Goal: Information Seeking & Learning: Learn about a topic

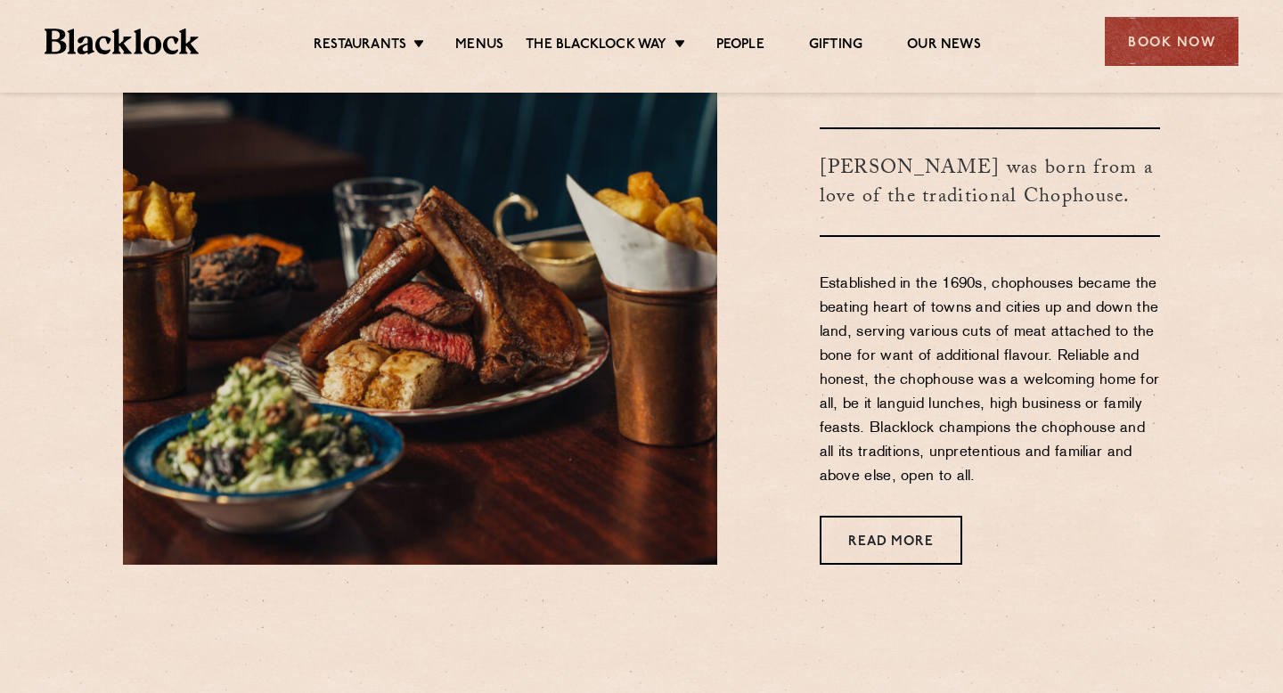
scroll to position [694, 0]
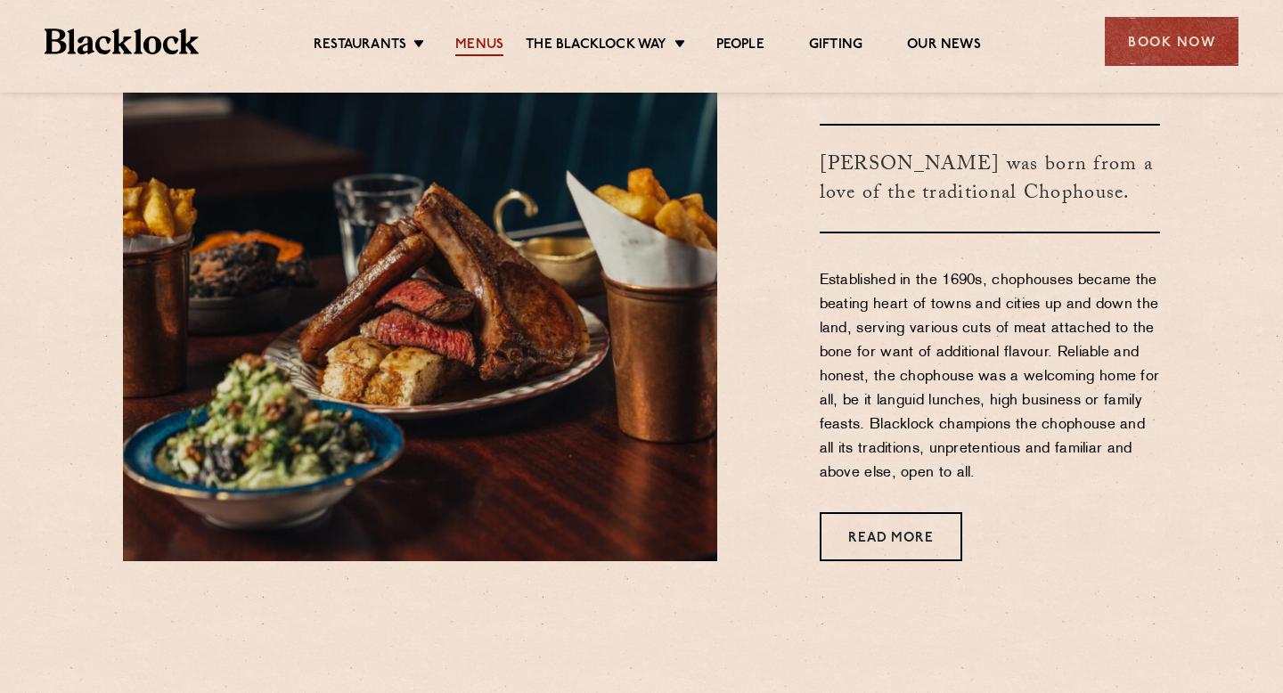
click at [485, 44] on link "Menus" at bounding box center [479, 47] width 48 height 20
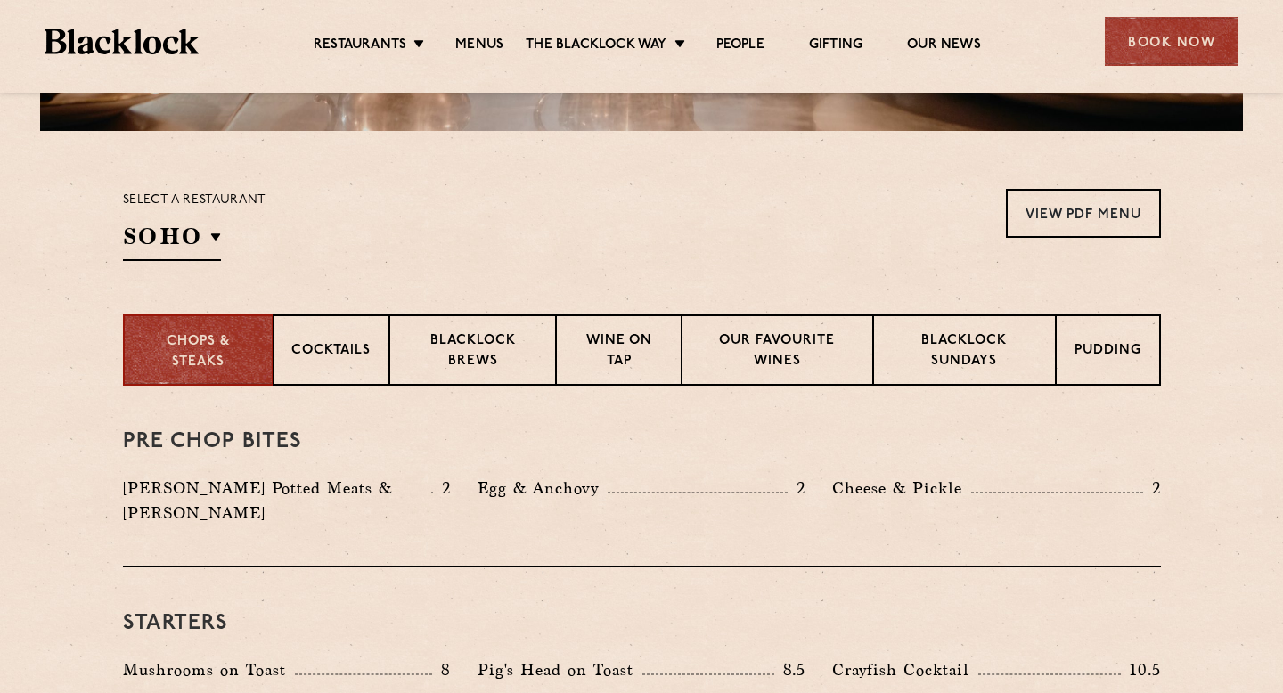
scroll to position [510, 0]
click at [933, 362] on p "Blacklock Sundays" at bounding box center [964, 353] width 144 height 42
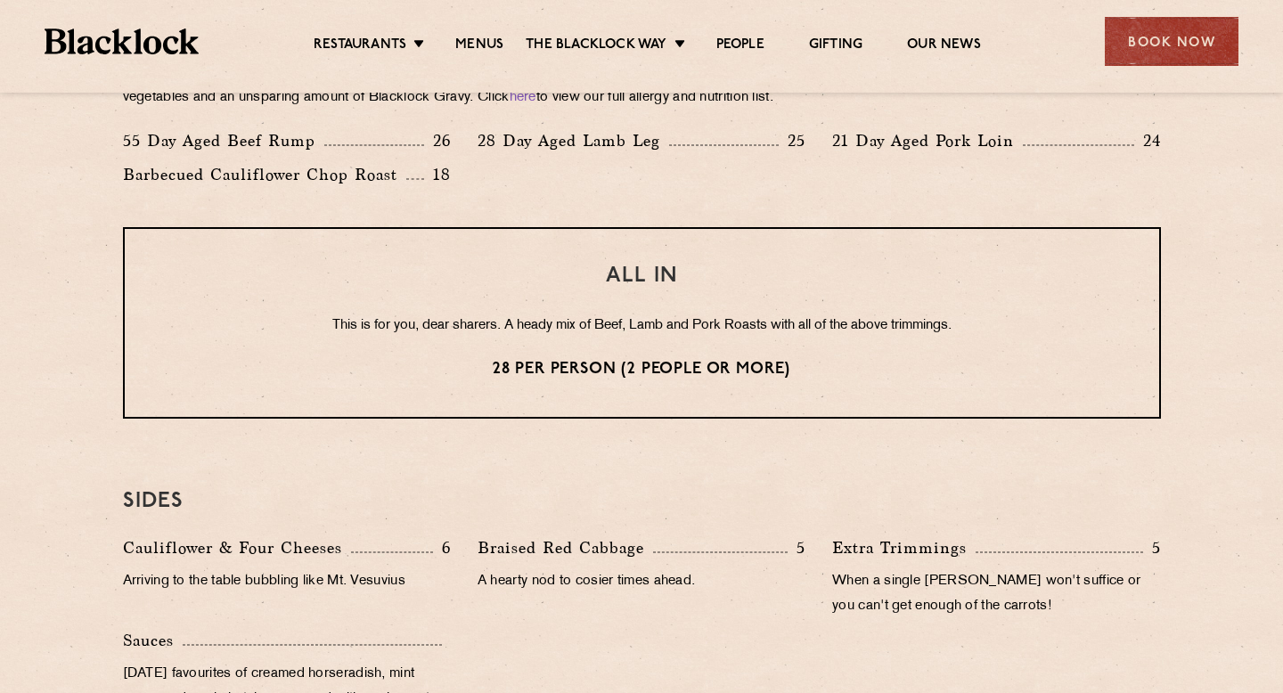
scroll to position [1403, 0]
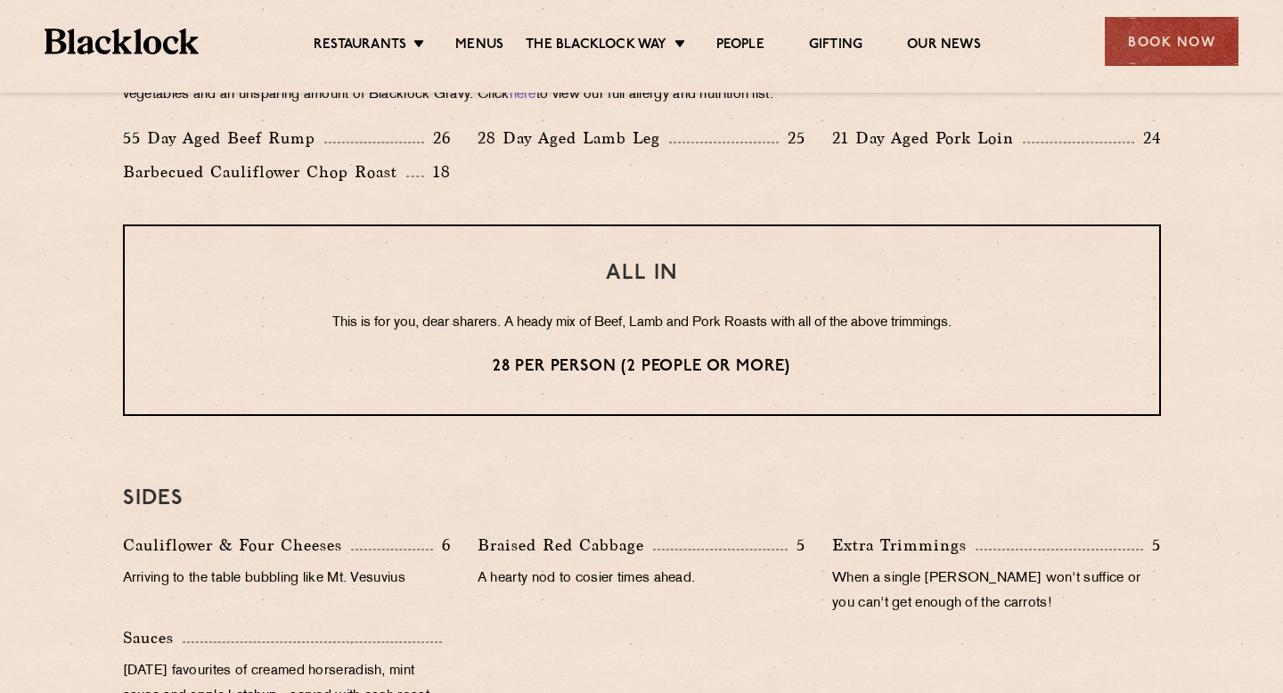
click at [602, 325] on p "This is for you, dear sharers. A heady mix of Beef, Lamb and Pork Roasts with a…" at bounding box center [641, 323] width 963 height 23
click at [678, 325] on p "This is for you, dear sharers. A heady mix of Beef, Lamb and Pork Roasts with a…" at bounding box center [641, 323] width 963 height 23
click at [706, 326] on p "This is for you, dear sharers. A heady mix of Beef, Lamb and Pork Roasts with a…" at bounding box center [641, 323] width 963 height 23
click at [759, 324] on p "This is for you, dear sharers. A heady mix of Beef, Lamb and Pork Roasts with a…" at bounding box center [641, 323] width 963 height 23
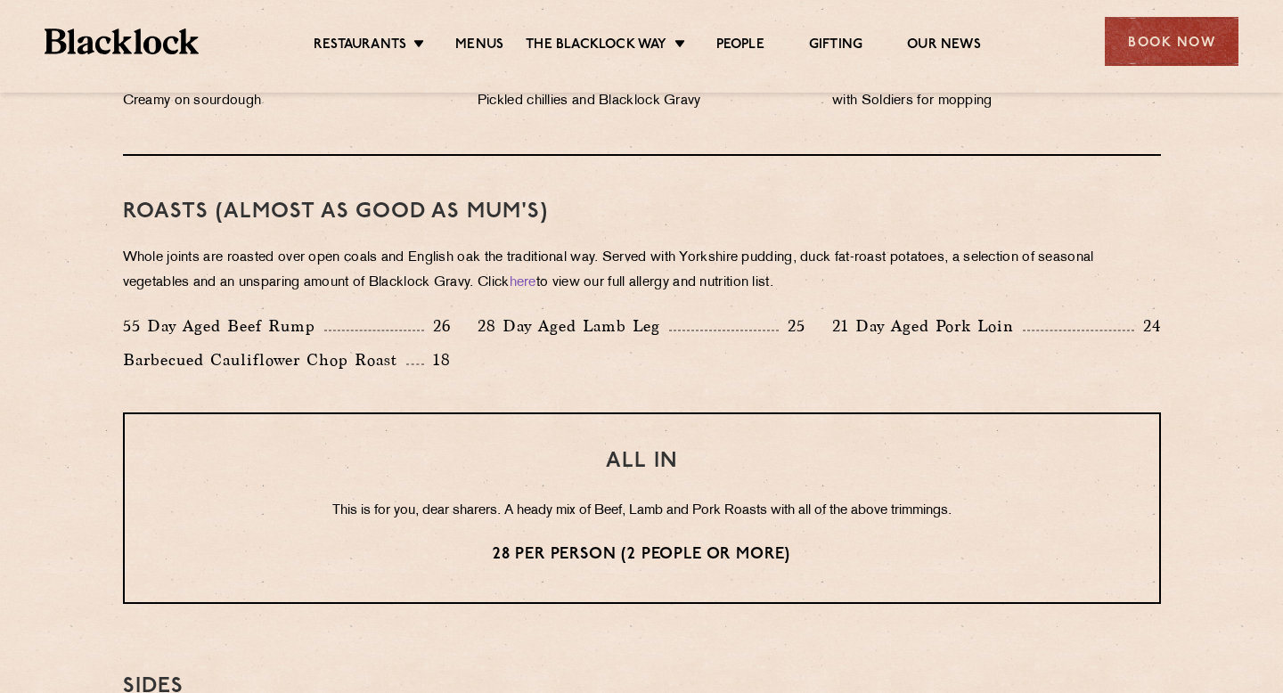
scroll to position [1216, 0]
click at [723, 246] on p "Whole joints are roasted over open coals and English oak the traditional way. S…" at bounding box center [642, 270] width 1038 height 50
click at [890, 259] on p "Whole joints are roasted over open coals and English oak the traditional way. S…" at bounding box center [642, 270] width 1038 height 50
click at [890, 260] on p "Whole joints are roasted over open coals and English oak the traditional way. S…" at bounding box center [642, 270] width 1038 height 50
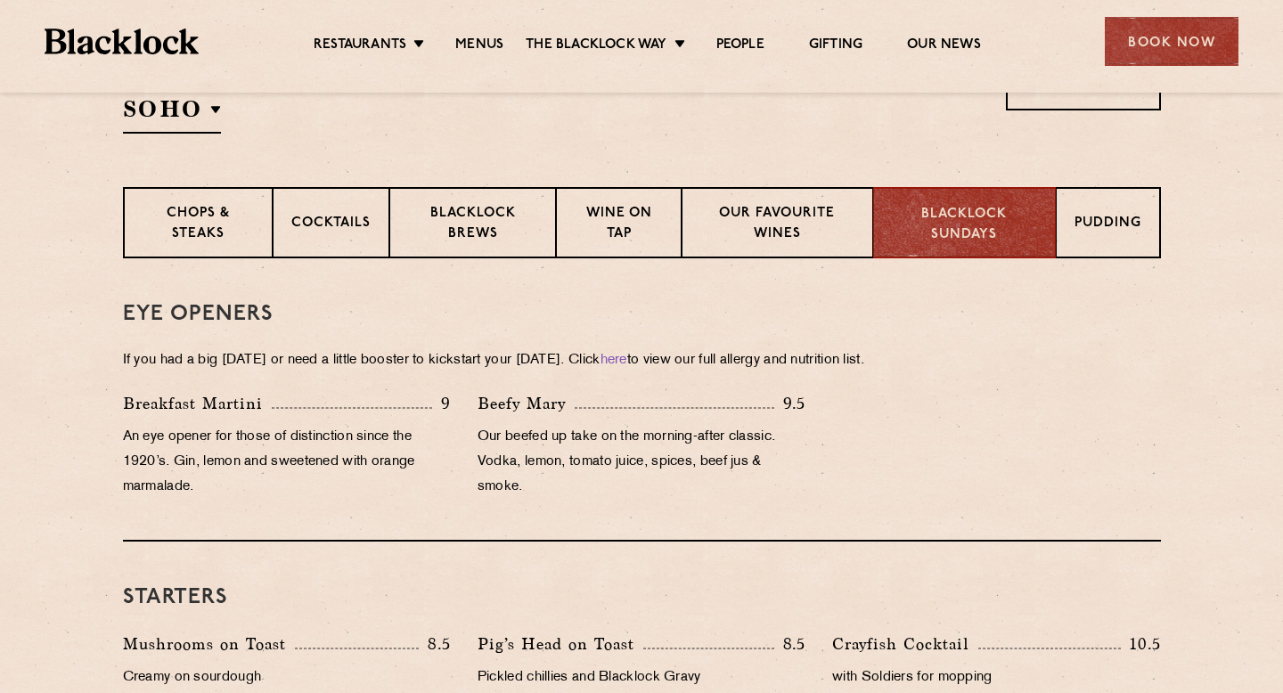
scroll to position [637, 0]
click at [1098, 233] on p "Pudding" at bounding box center [1109, 226] width 67 height 22
